Goal: Obtain resource: Download file/media

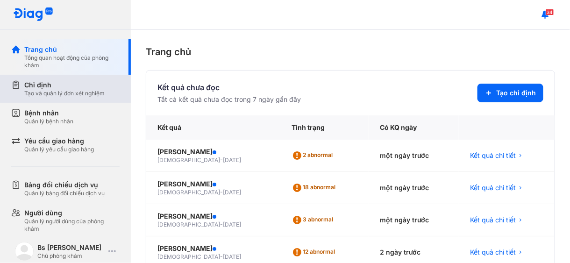
click at [36, 88] on div "Chỉ định" at bounding box center [64, 84] width 80 height 9
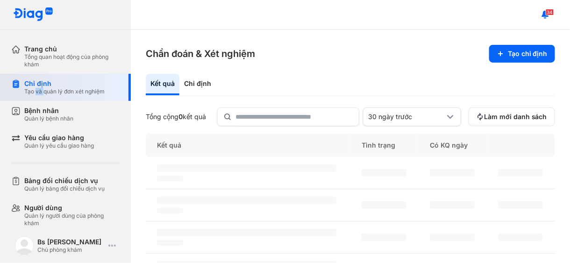
click at [36, 88] on div "Tạo và quản lý đơn xét nghiệm" at bounding box center [64, 91] width 80 height 7
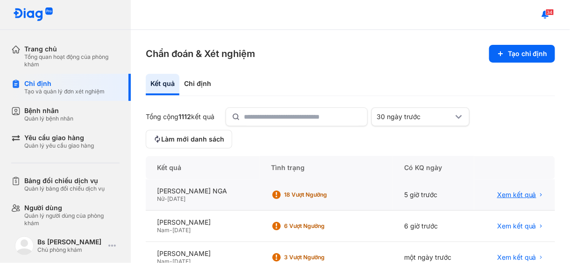
click at [509, 196] on span "Xem kết quả" at bounding box center [516, 195] width 39 height 8
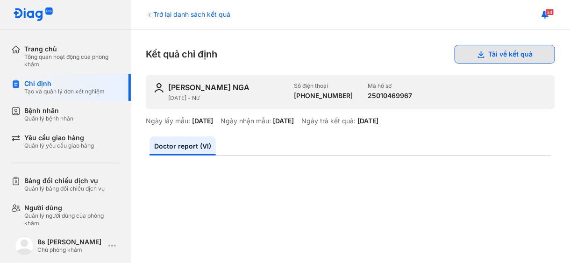
click at [469, 50] on button "Tải về kết quả" at bounding box center [505, 54] width 100 height 19
